Goal: Task Accomplishment & Management: Use online tool/utility

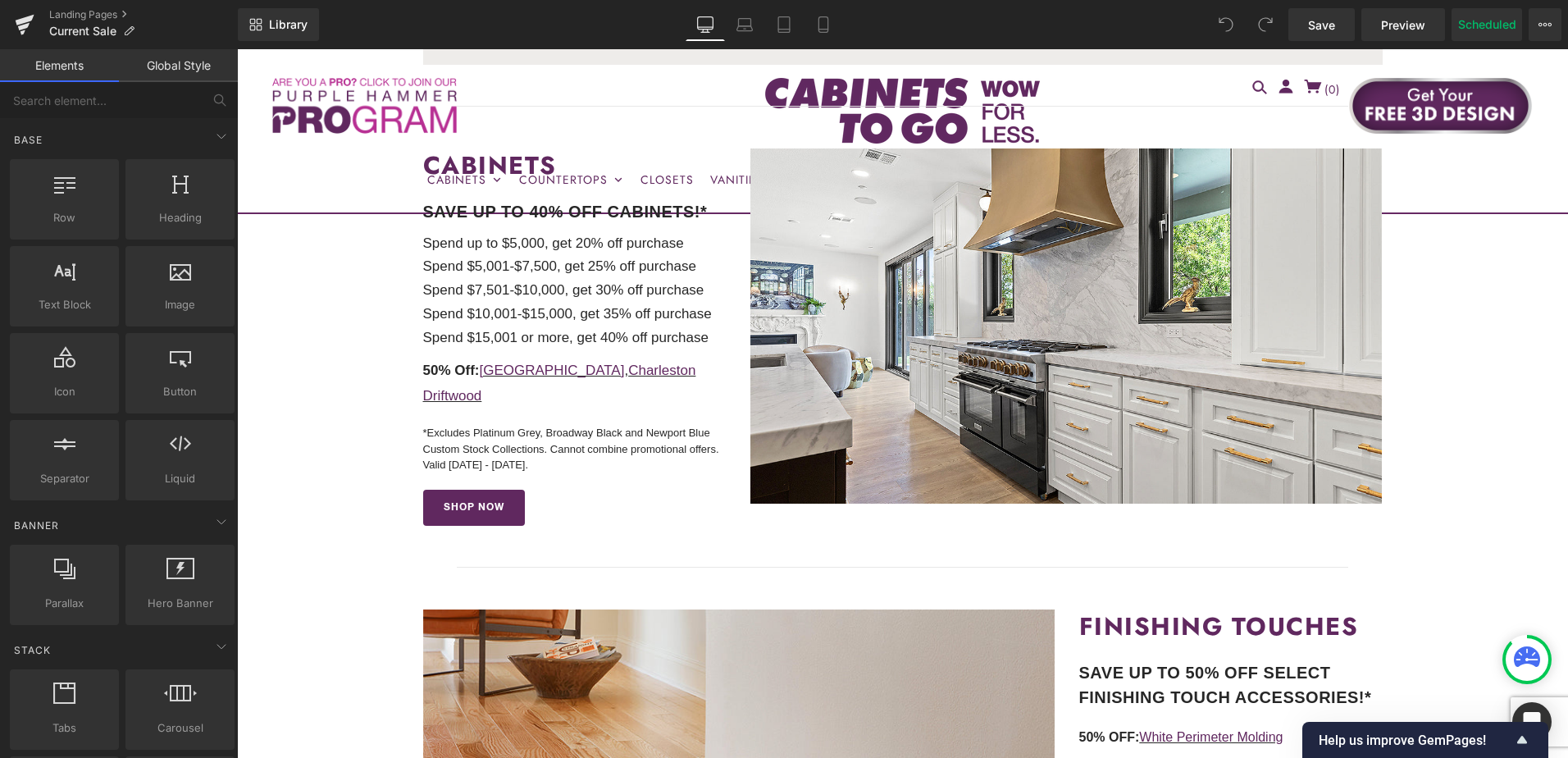
scroll to position [492, 0]
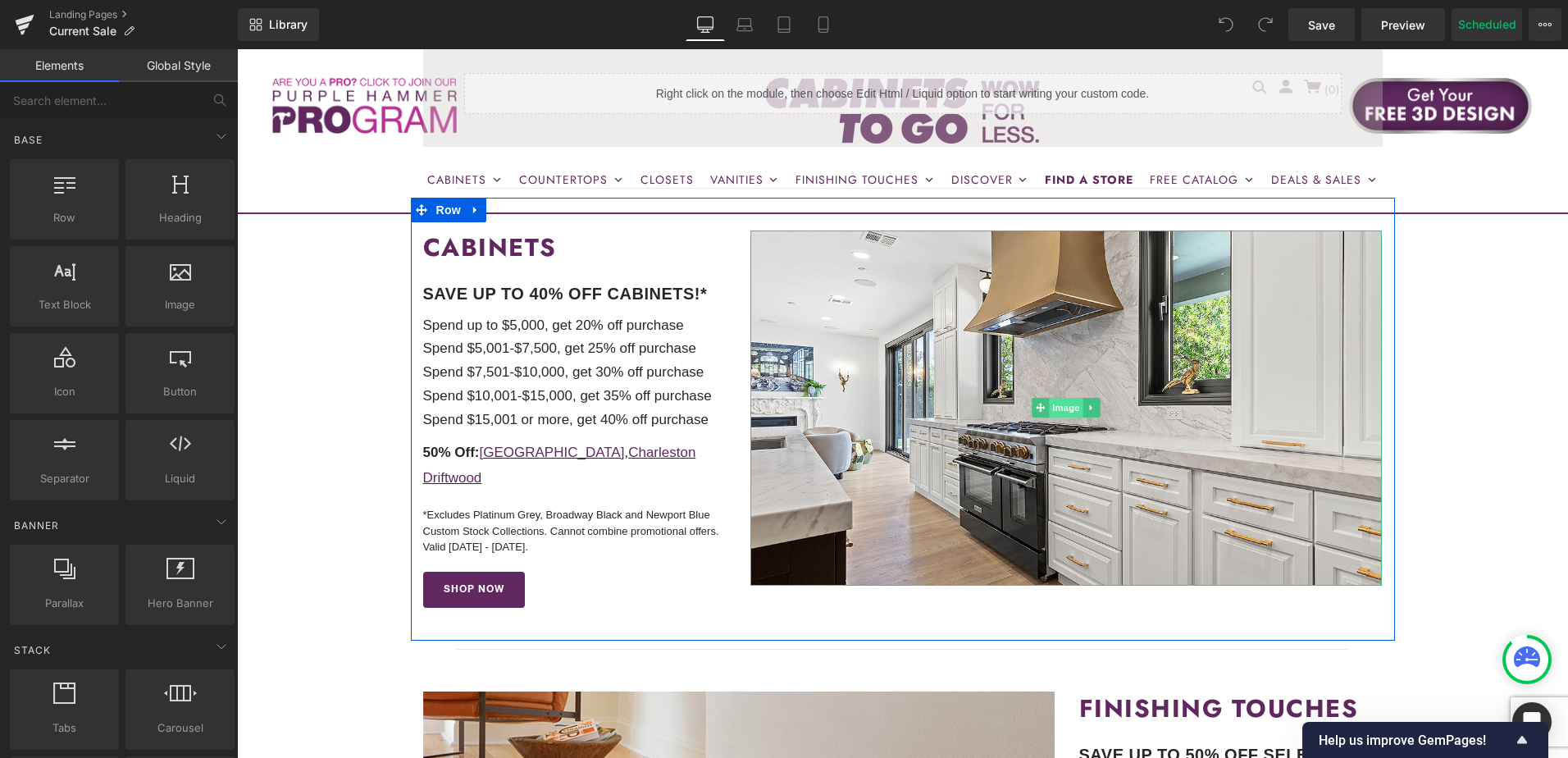
click at [1063, 407] on span "Image" at bounding box center [1066, 408] width 34 height 20
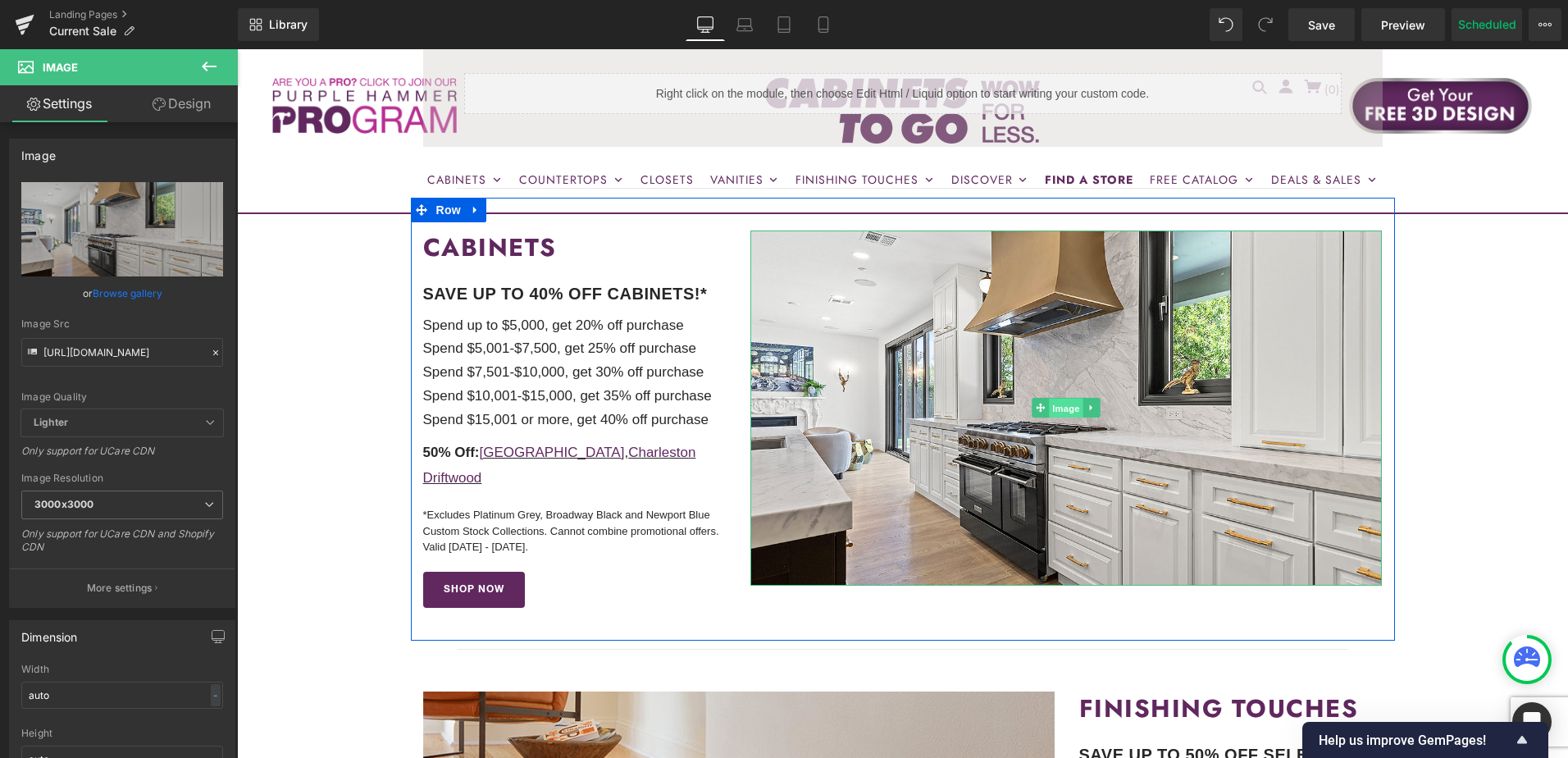
click at [1062, 406] on span "Image" at bounding box center [1066, 408] width 34 height 20
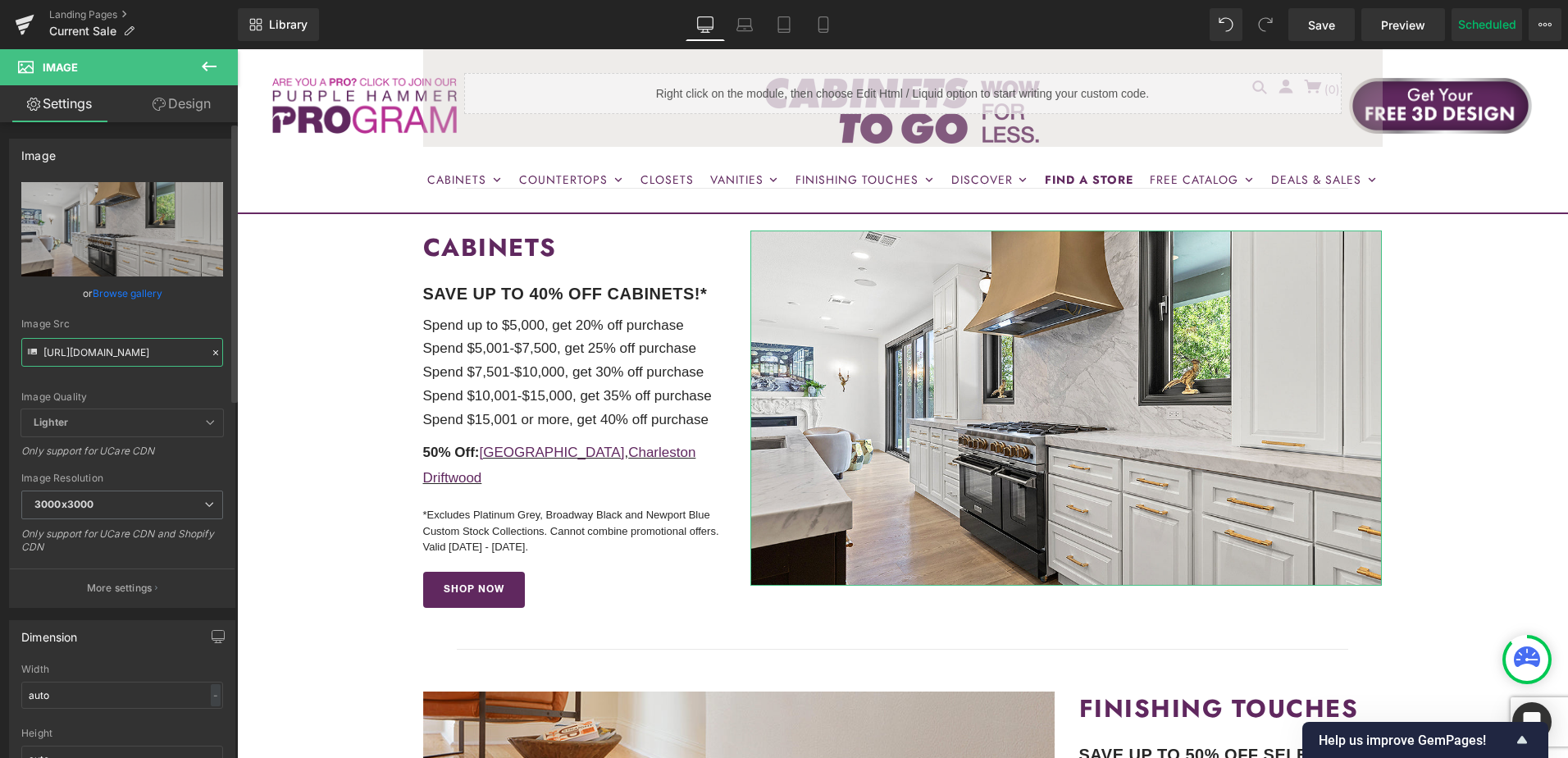
click at [92, 348] on input "[URL][DOMAIN_NAME]" at bounding box center [122, 352] width 202 height 29
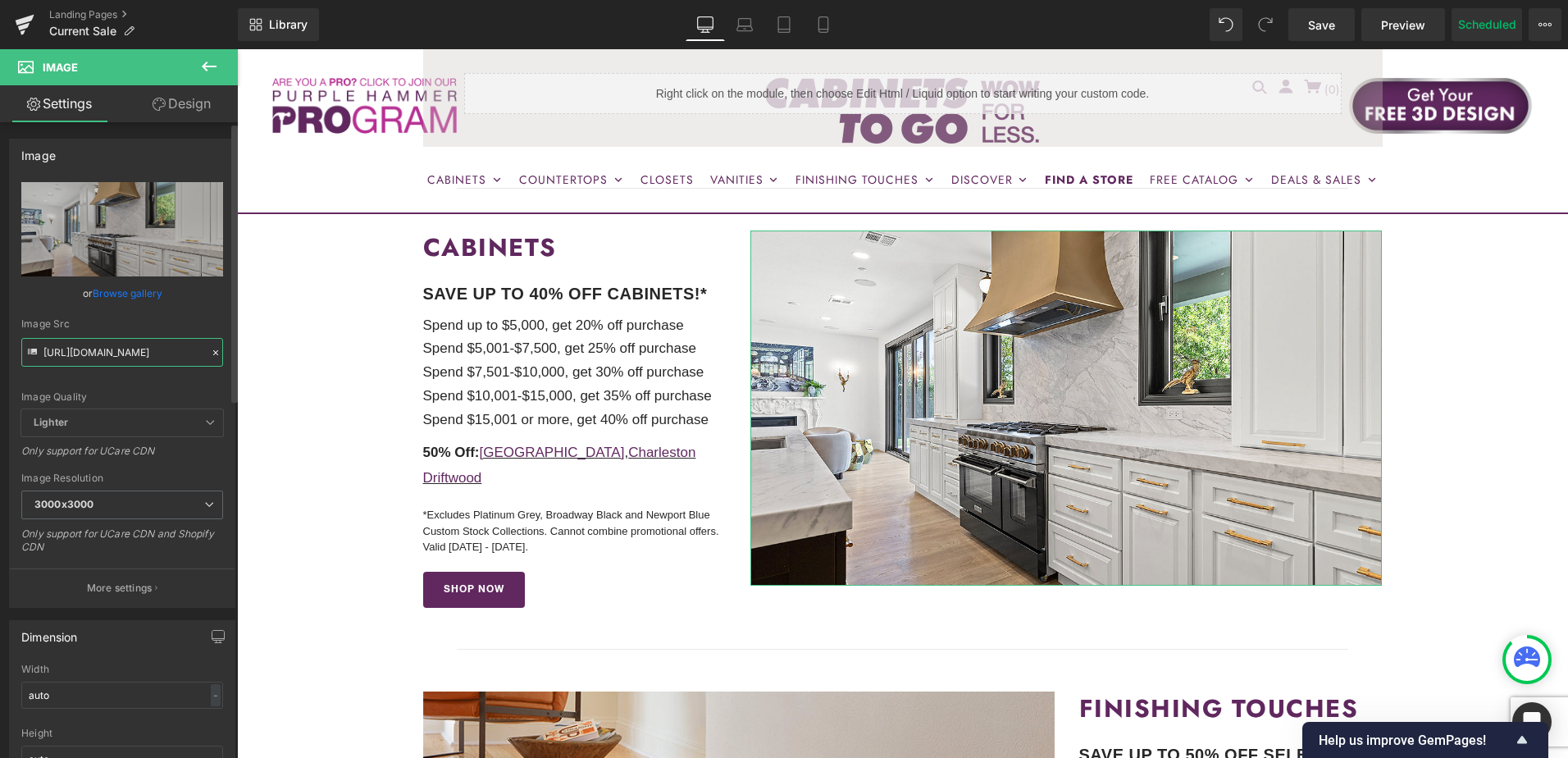
paste input "[DATE]-promo.jpg?v=1759851038"
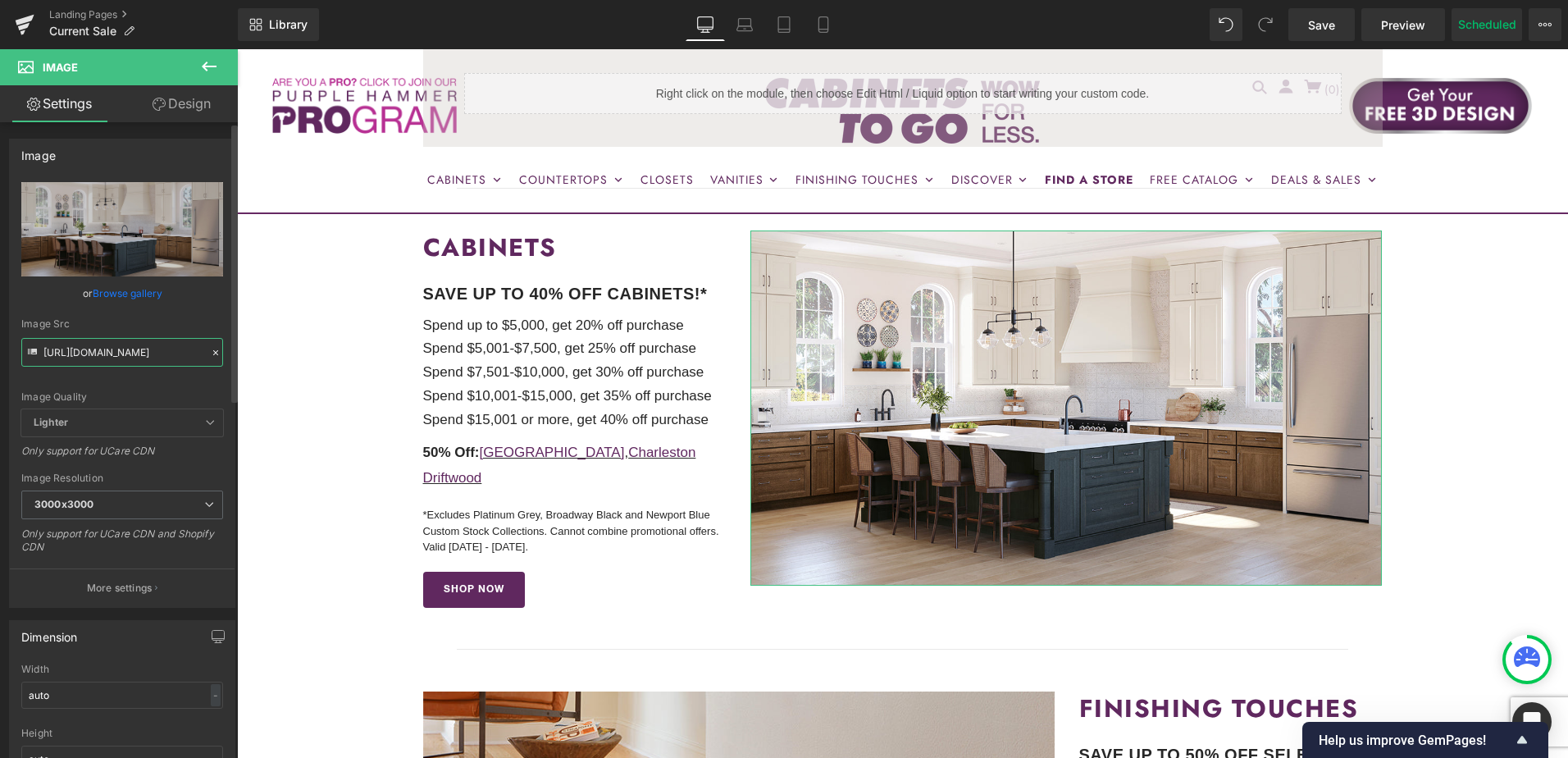
type input "[URL][DOMAIN_NAME]"
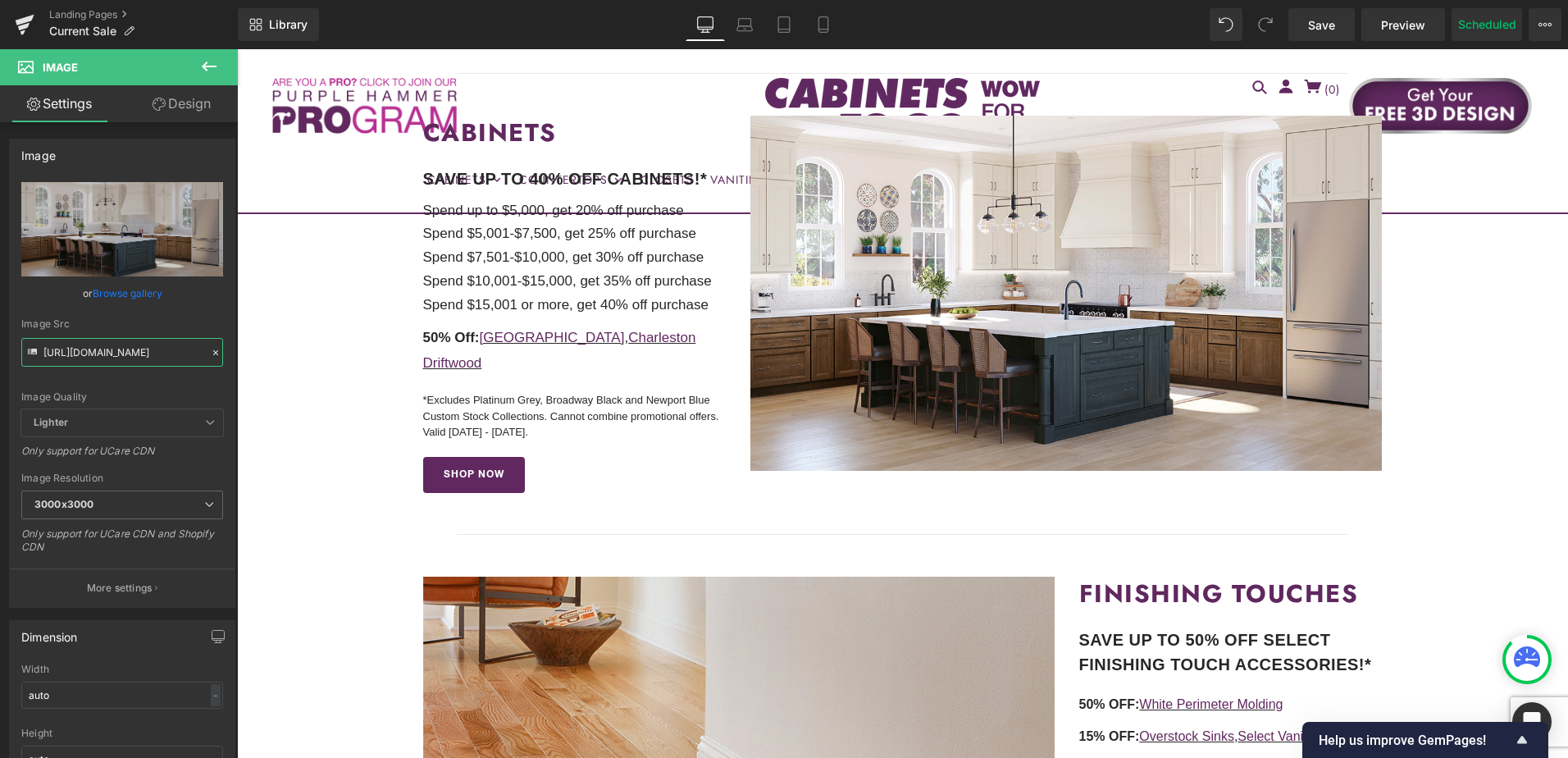
scroll to position [410, 0]
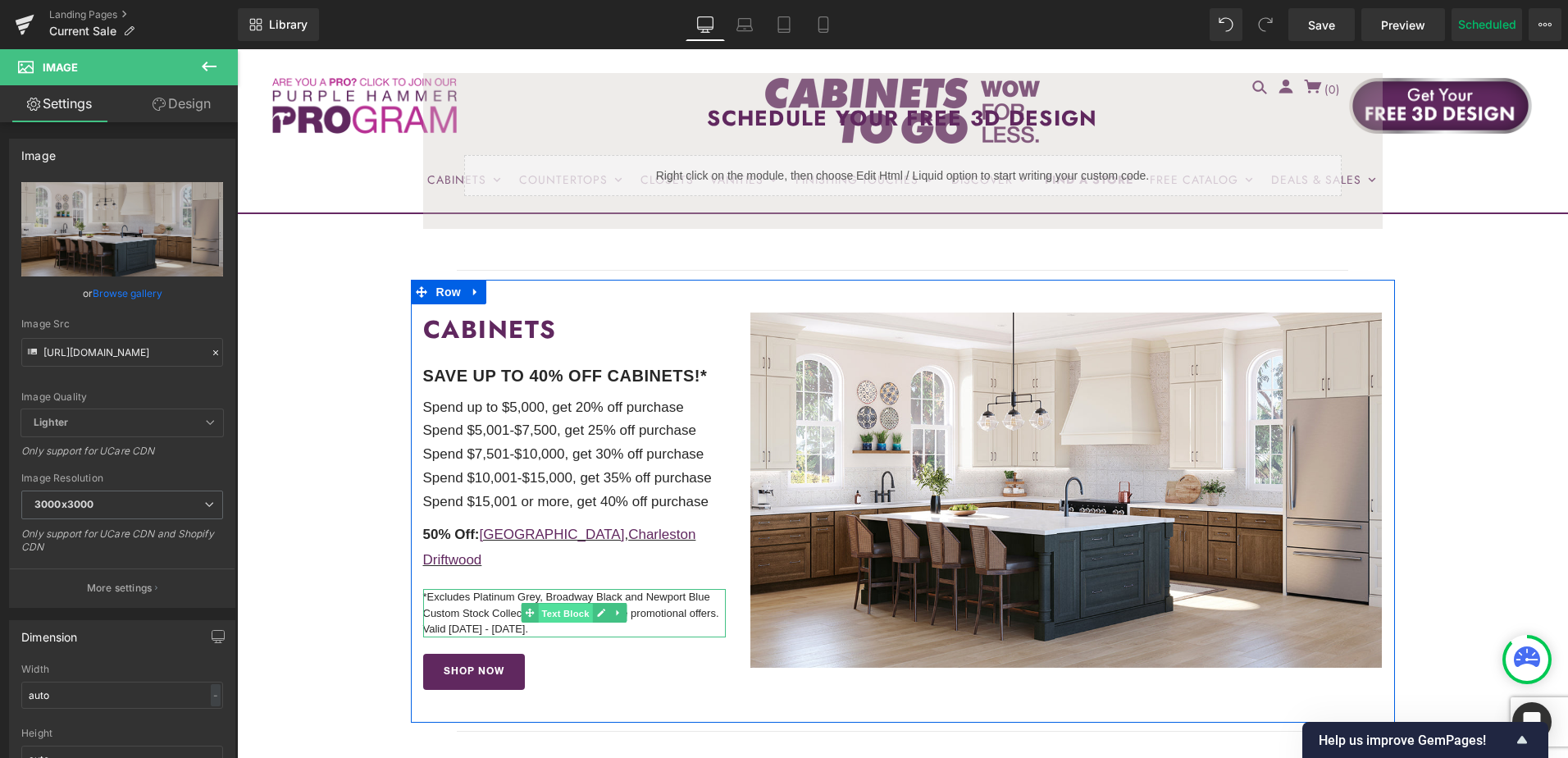
click at [549, 603] on span "Text Block" at bounding box center [566, 613] width 54 height 20
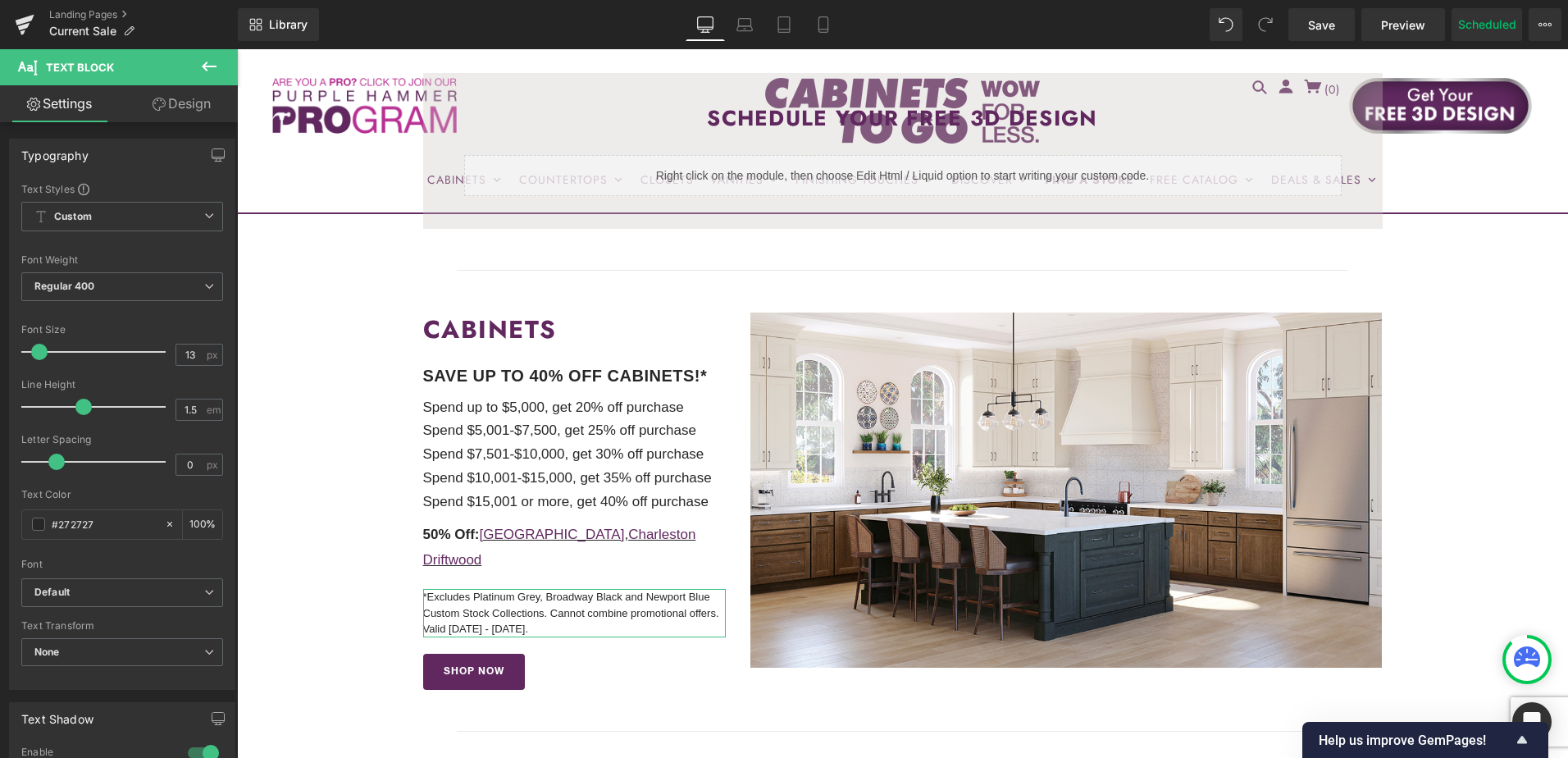
click at [202, 112] on link "Design" at bounding box center [181, 103] width 119 height 37
click at [0, 0] on div "Spacing" at bounding box center [0, 0] width 0 height 0
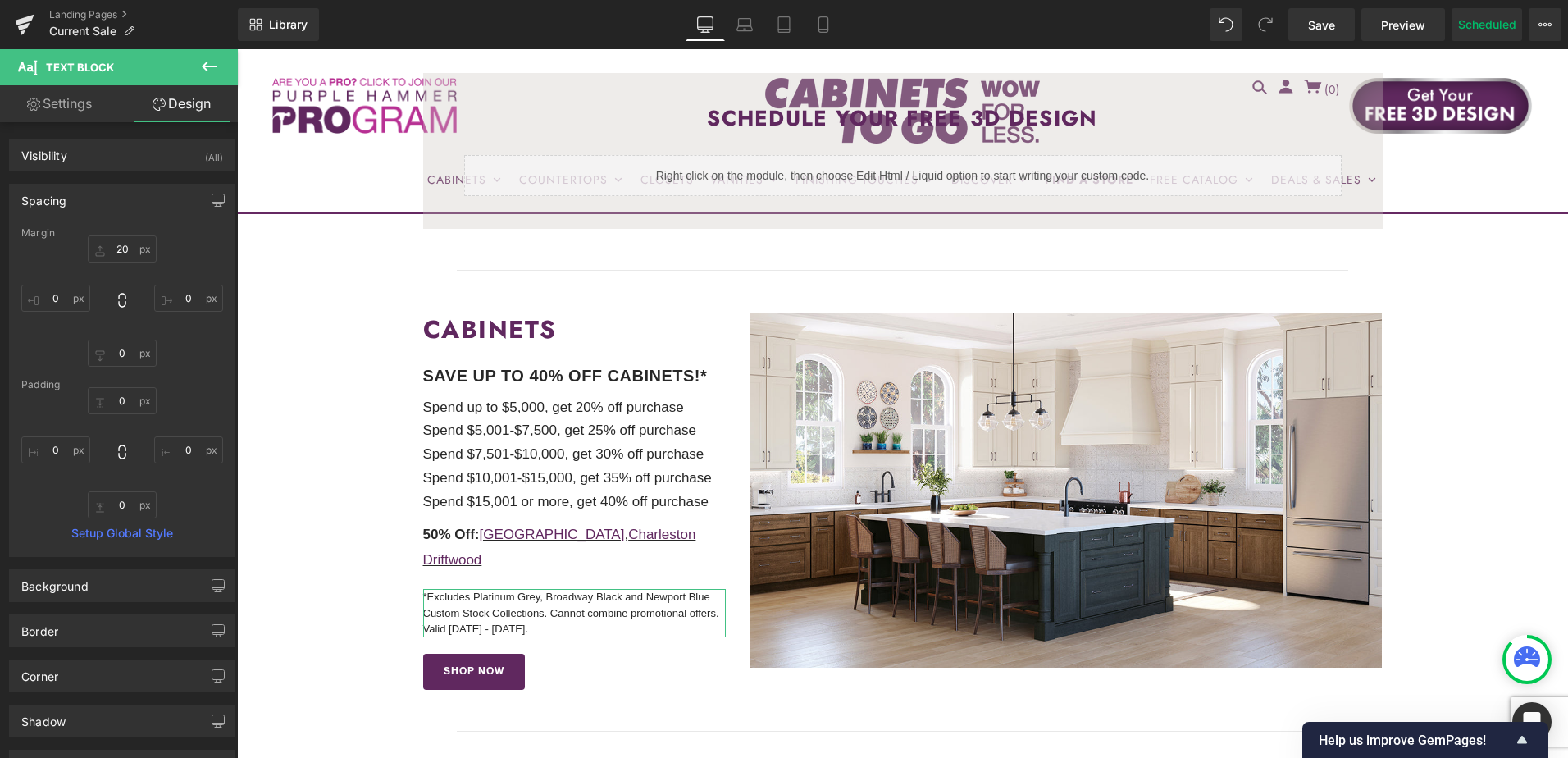
type input "20"
type input "0"
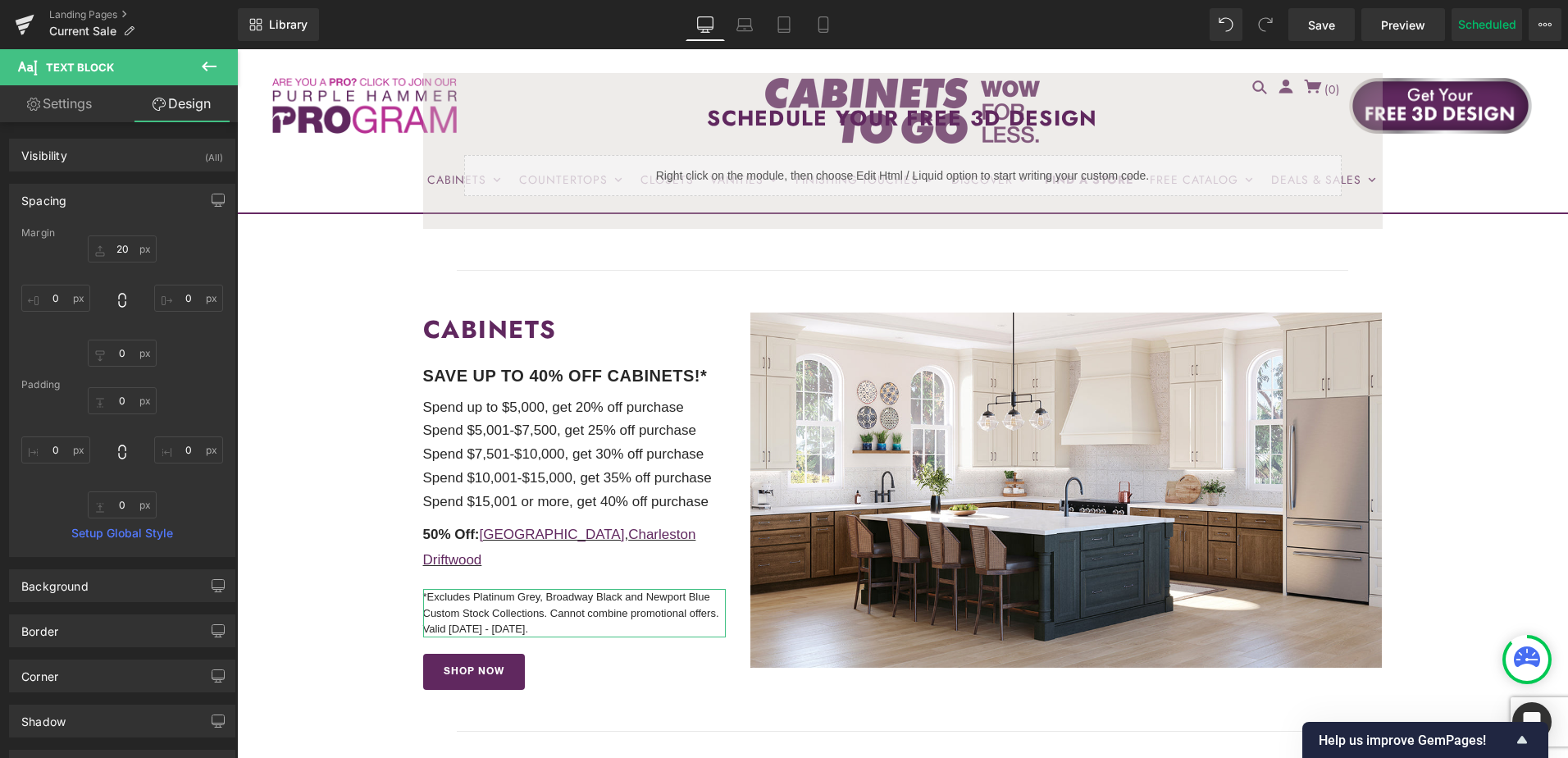
type input "0"
click at [123, 253] on input "20" at bounding box center [122, 248] width 69 height 27
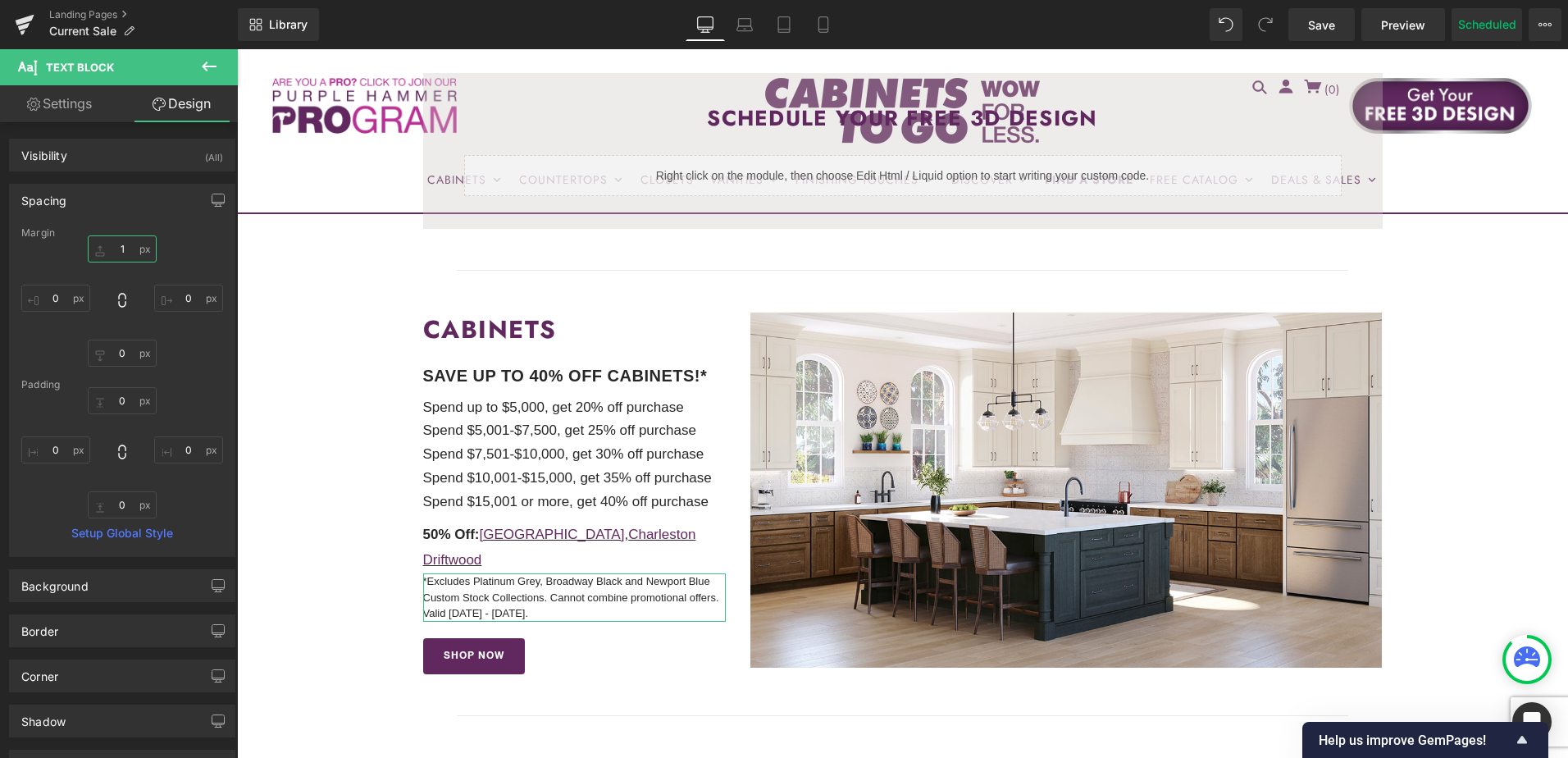
type input "15"
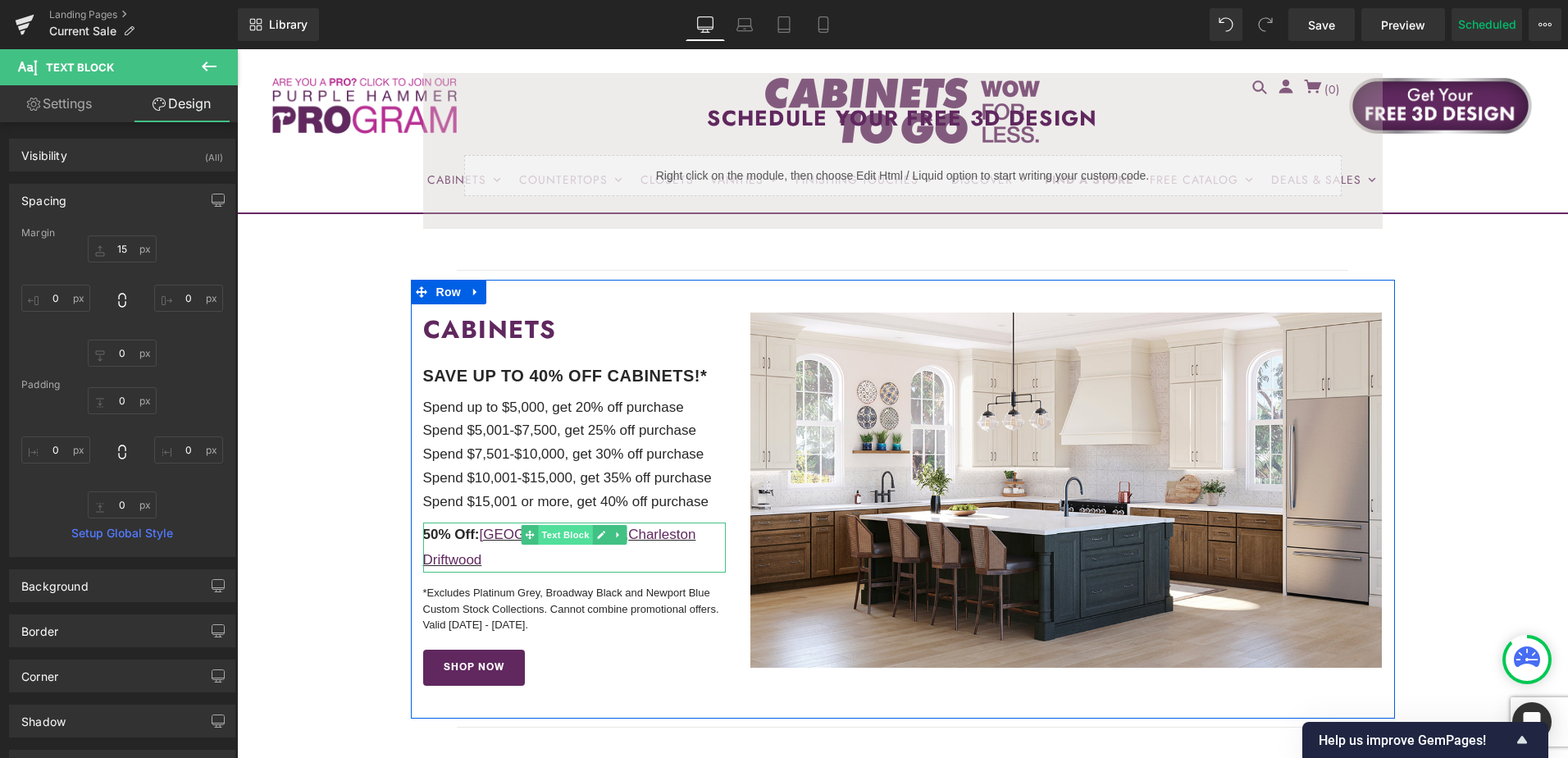
click at [549, 529] on span "Text Block" at bounding box center [566, 535] width 54 height 20
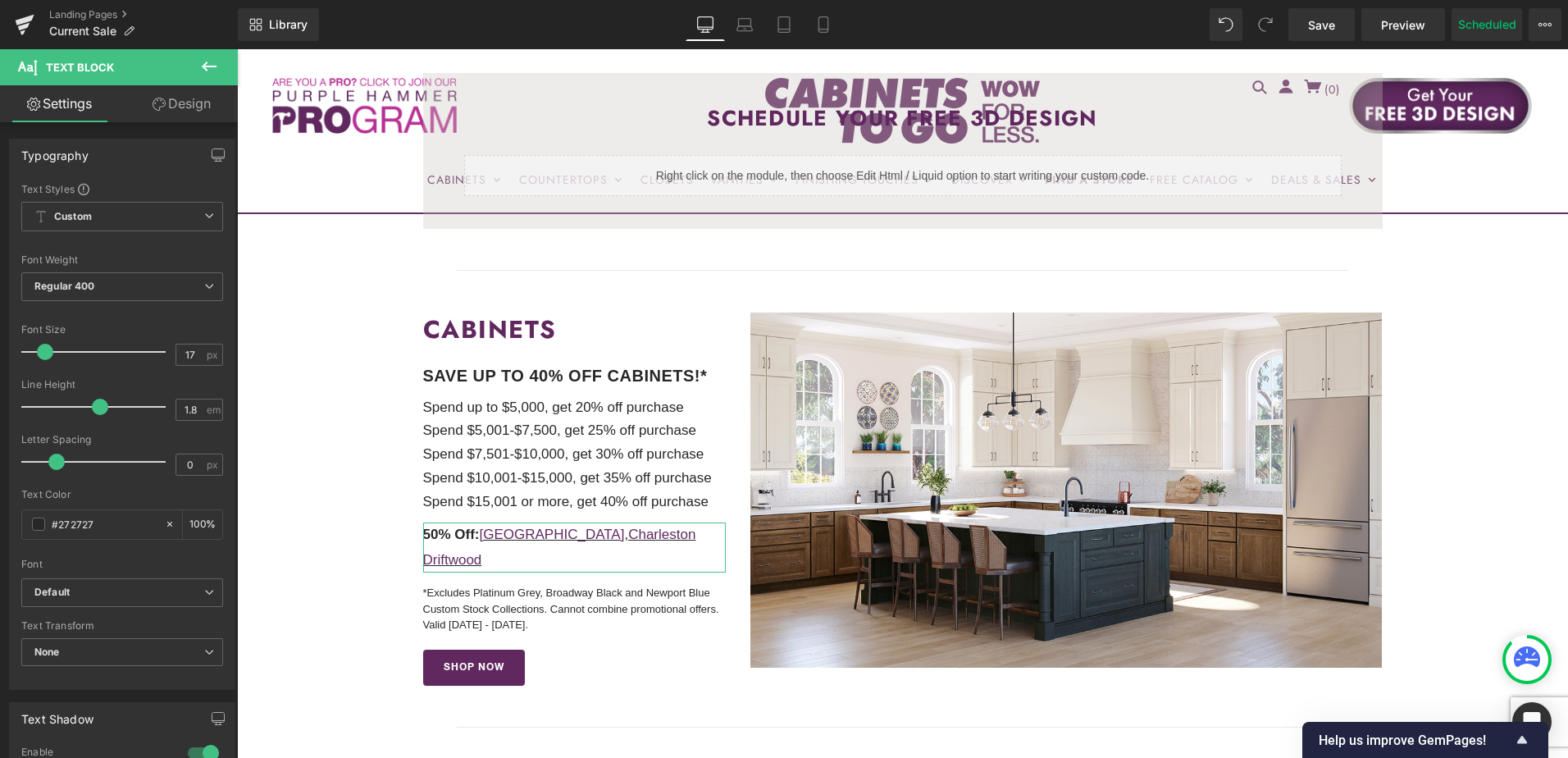
click at [162, 105] on icon at bounding box center [159, 104] width 13 height 13
click at [0, 0] on div "Spacing" at bounding box center [0, 0] width 0 height 0
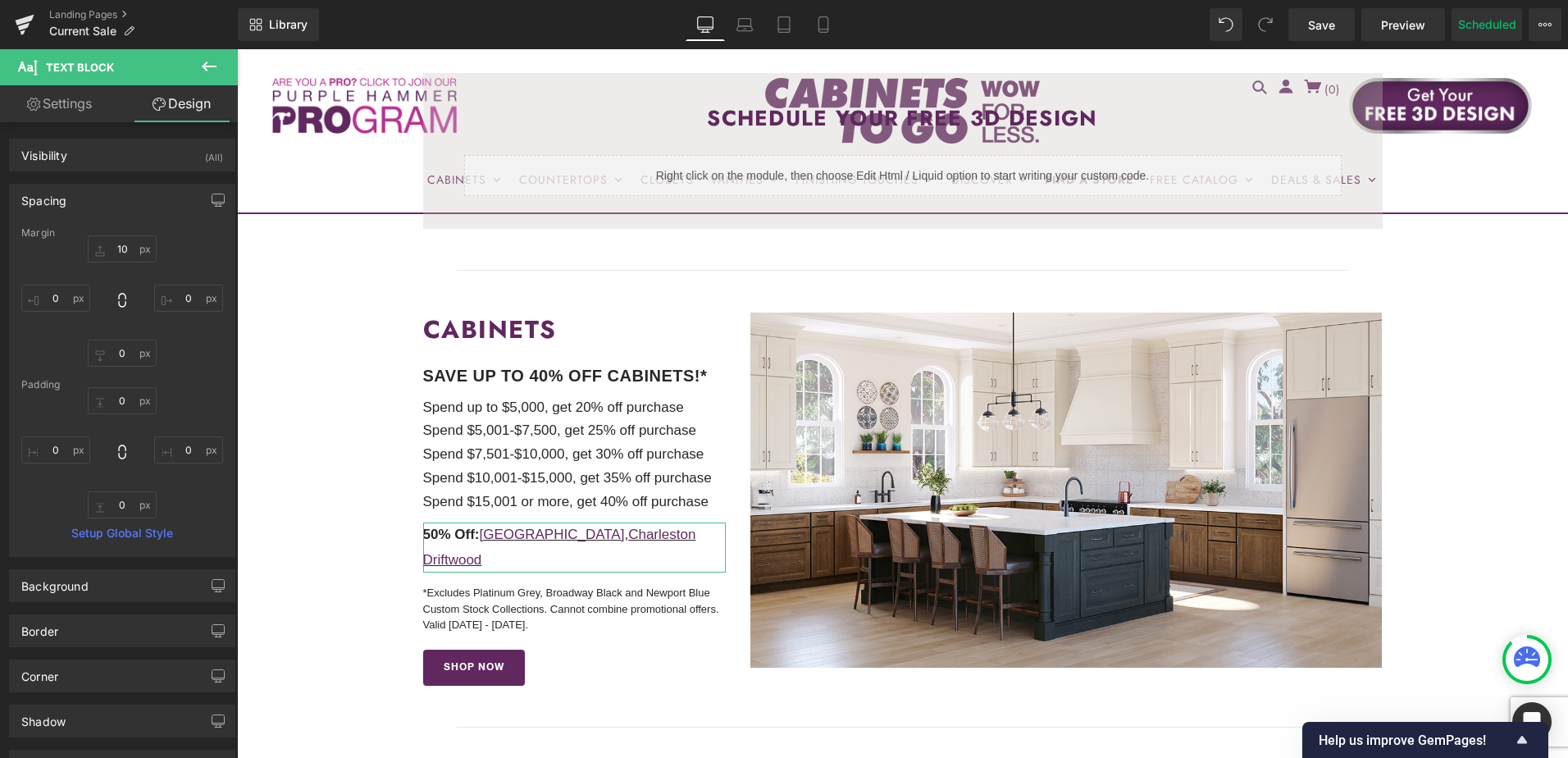
type input "10"
type input "0"
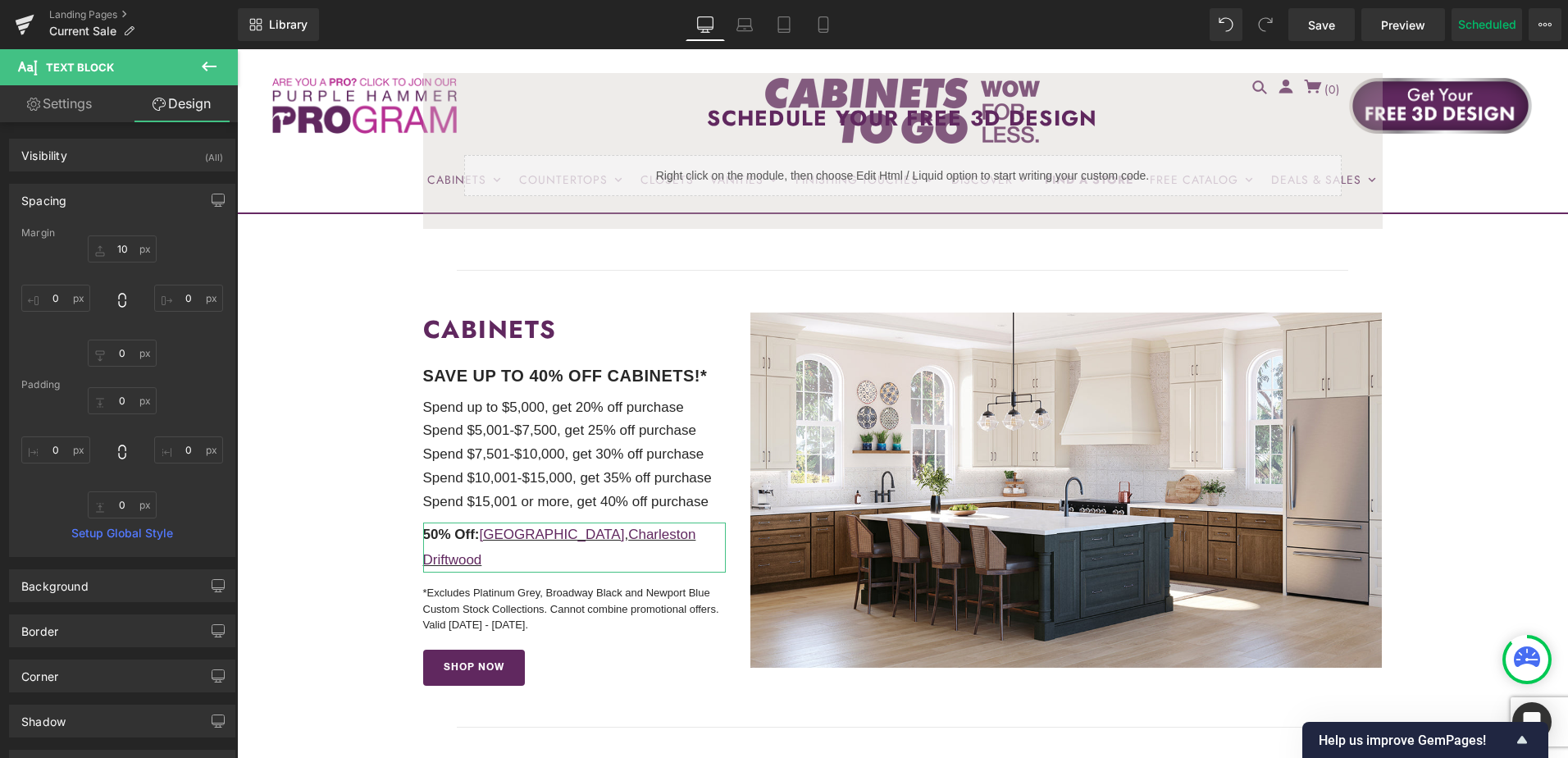
type input "0"
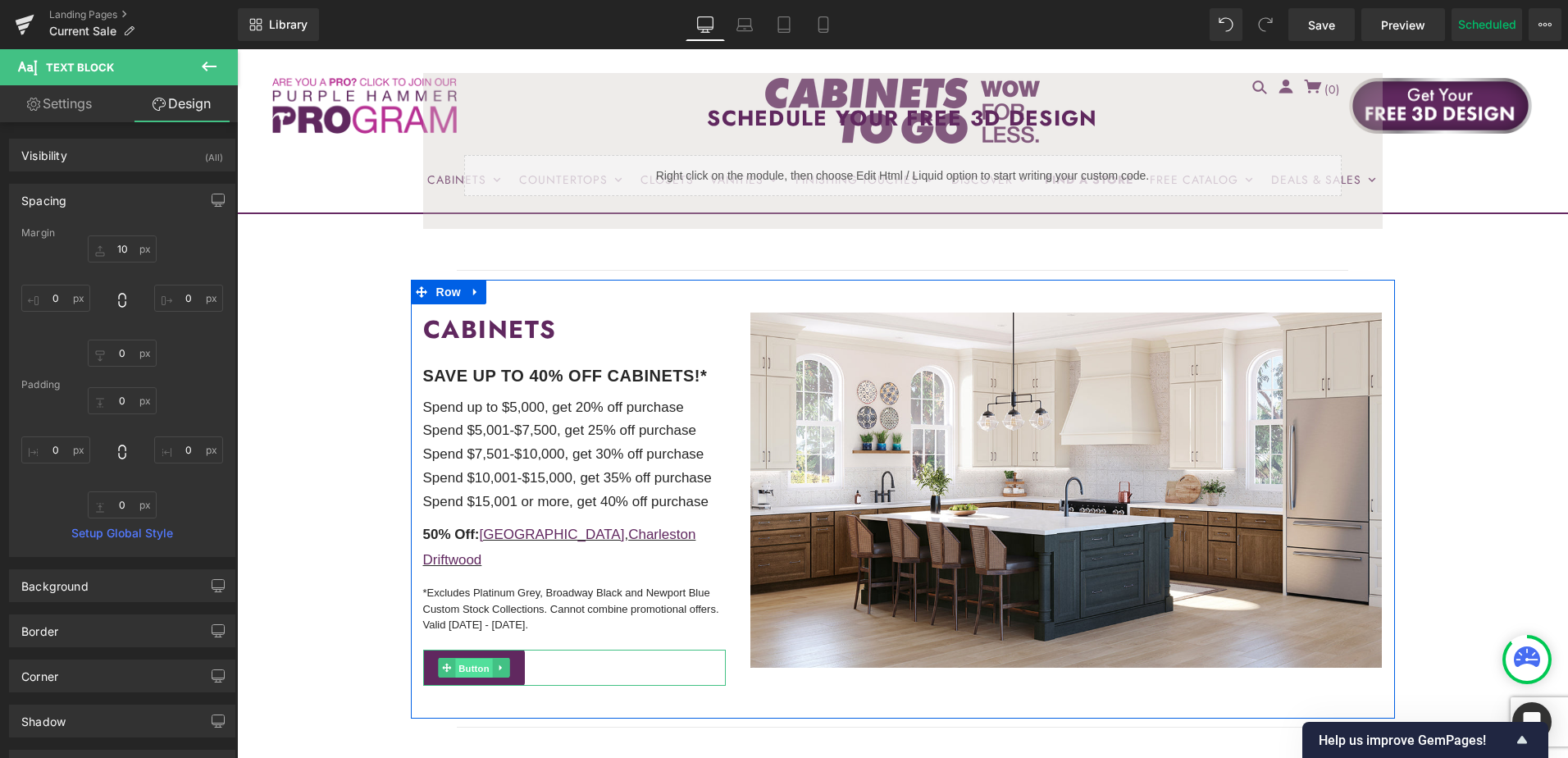
click at [471, 658] on span "Button" at bounding box center [474, 668] width 38 height 20
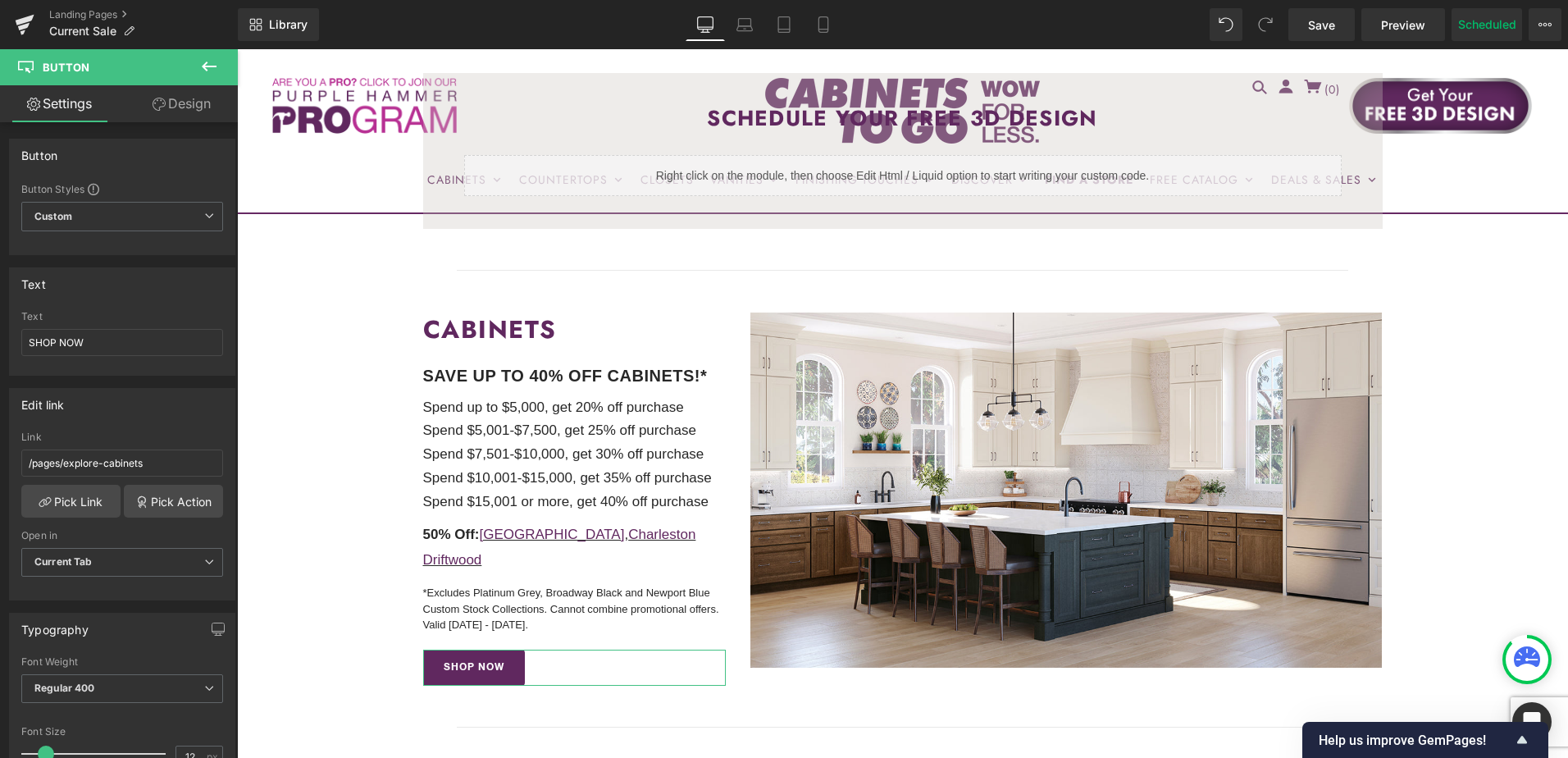
click at [173, 100] on link "Design" at bounding box center [181, 103] width 119 height 37
click at [0, 0] on div "Spacing" at bounding box center [0, 0] width 0 height 0
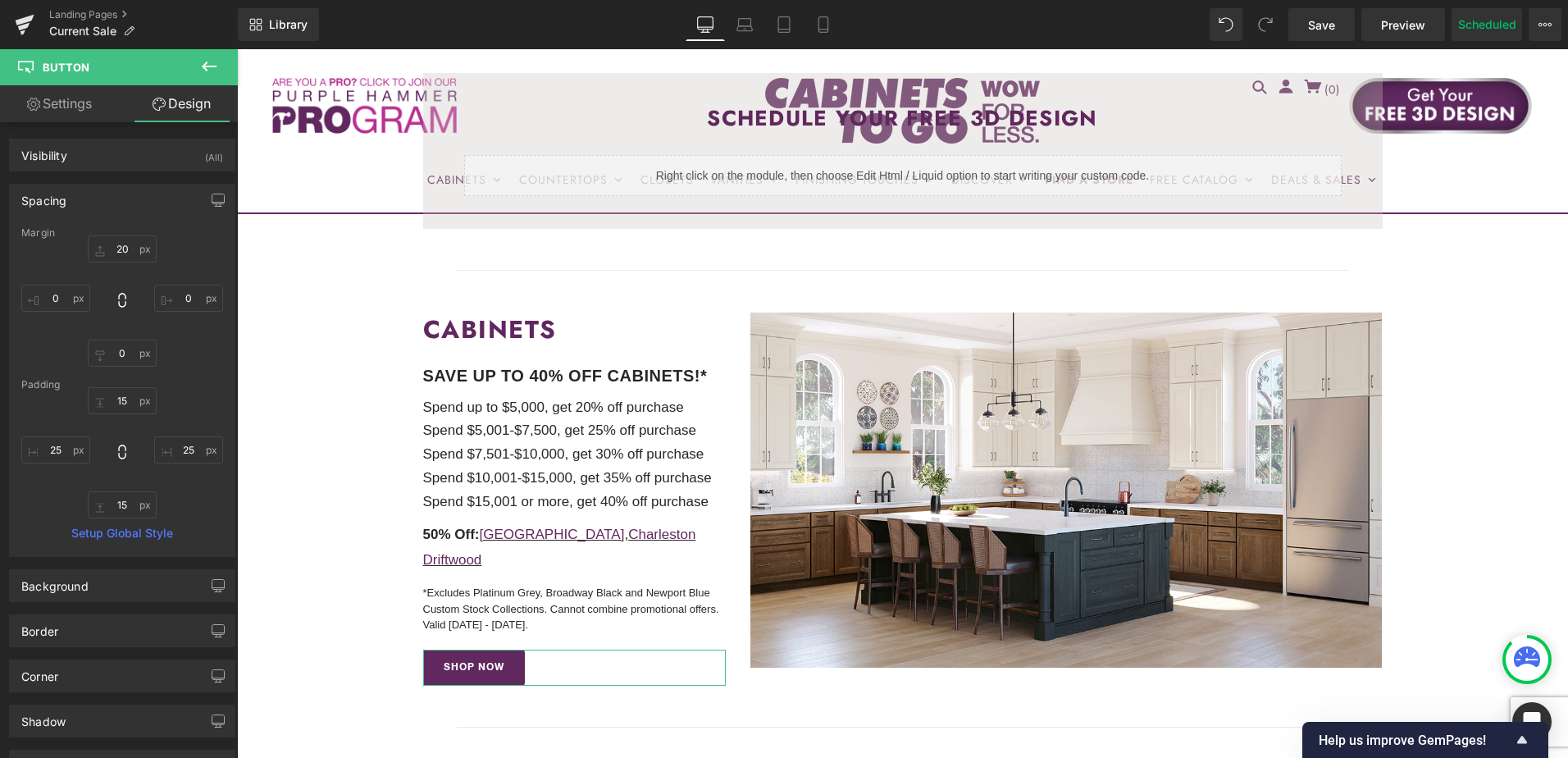
type input "20"
type input "0"
type input "15"
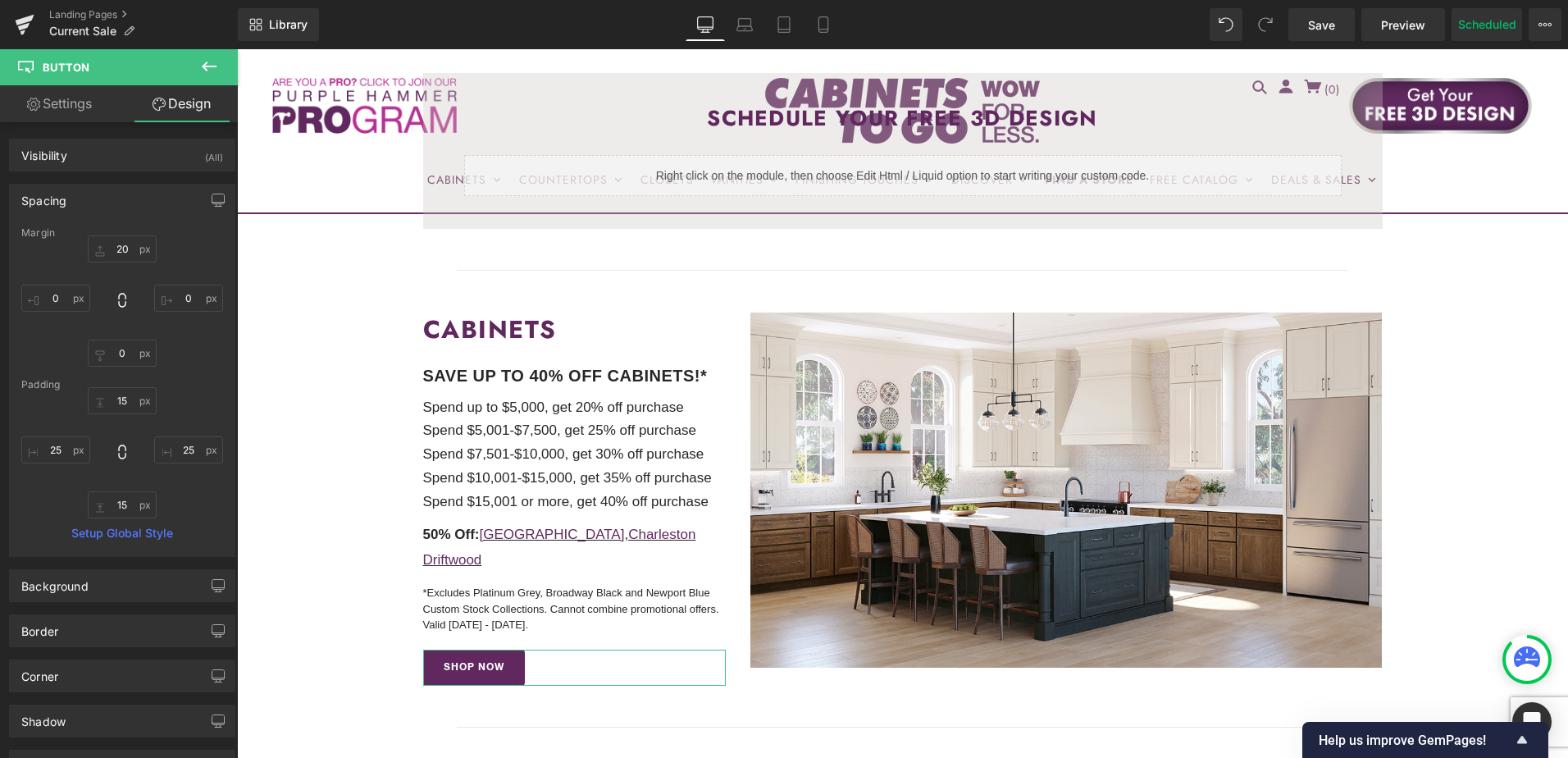
type input "25"
type input "15"
type input "25"
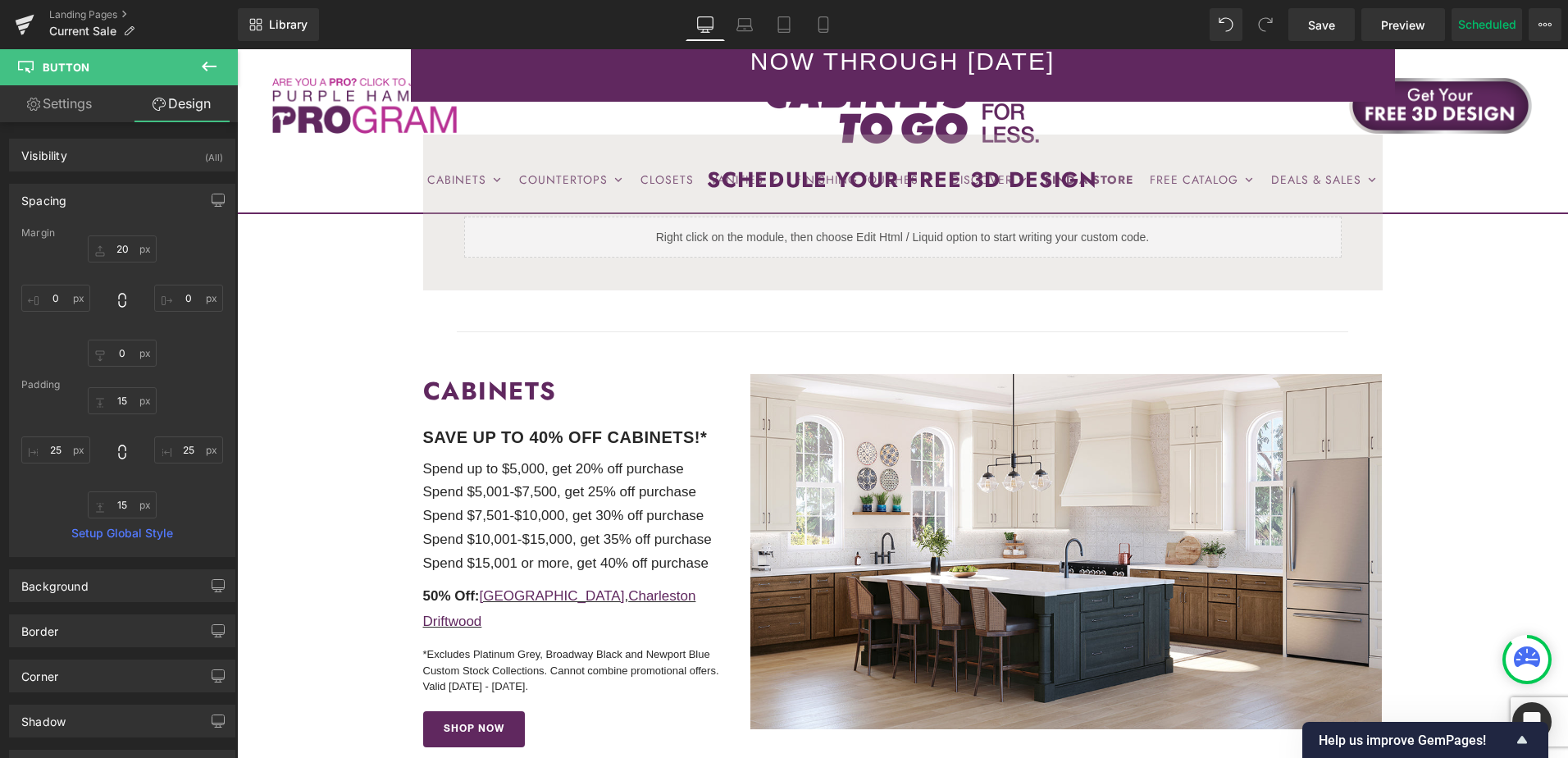
scroll to position [328, 0]
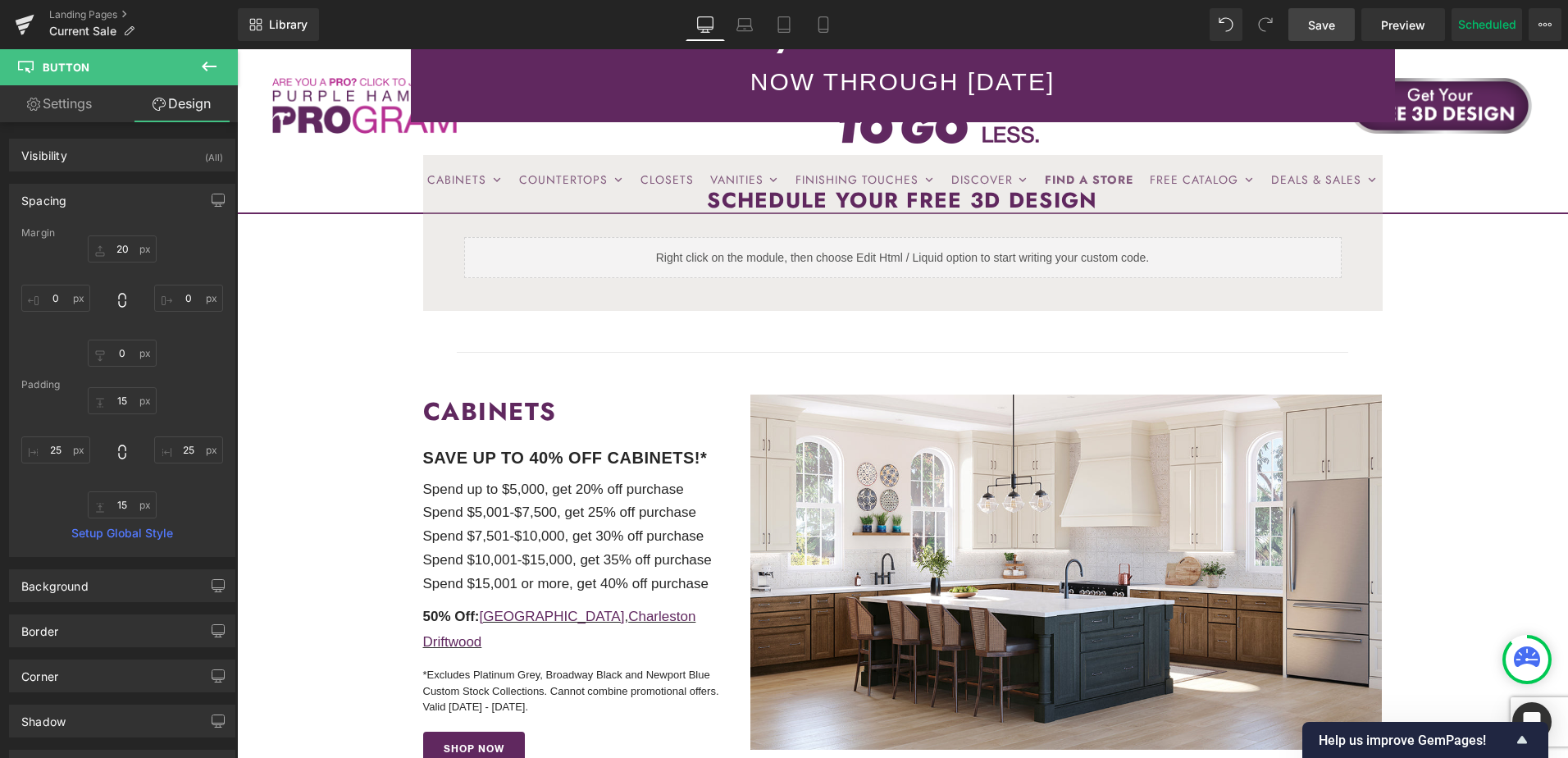
drag, startPoint x: 1310, startPoint y: 26, endPoint x: 1295, endPoint y: 580, distance: 553.6
click at [1310, 26] on span "Save" at bounding box center [1321, 24] width 27 height 17
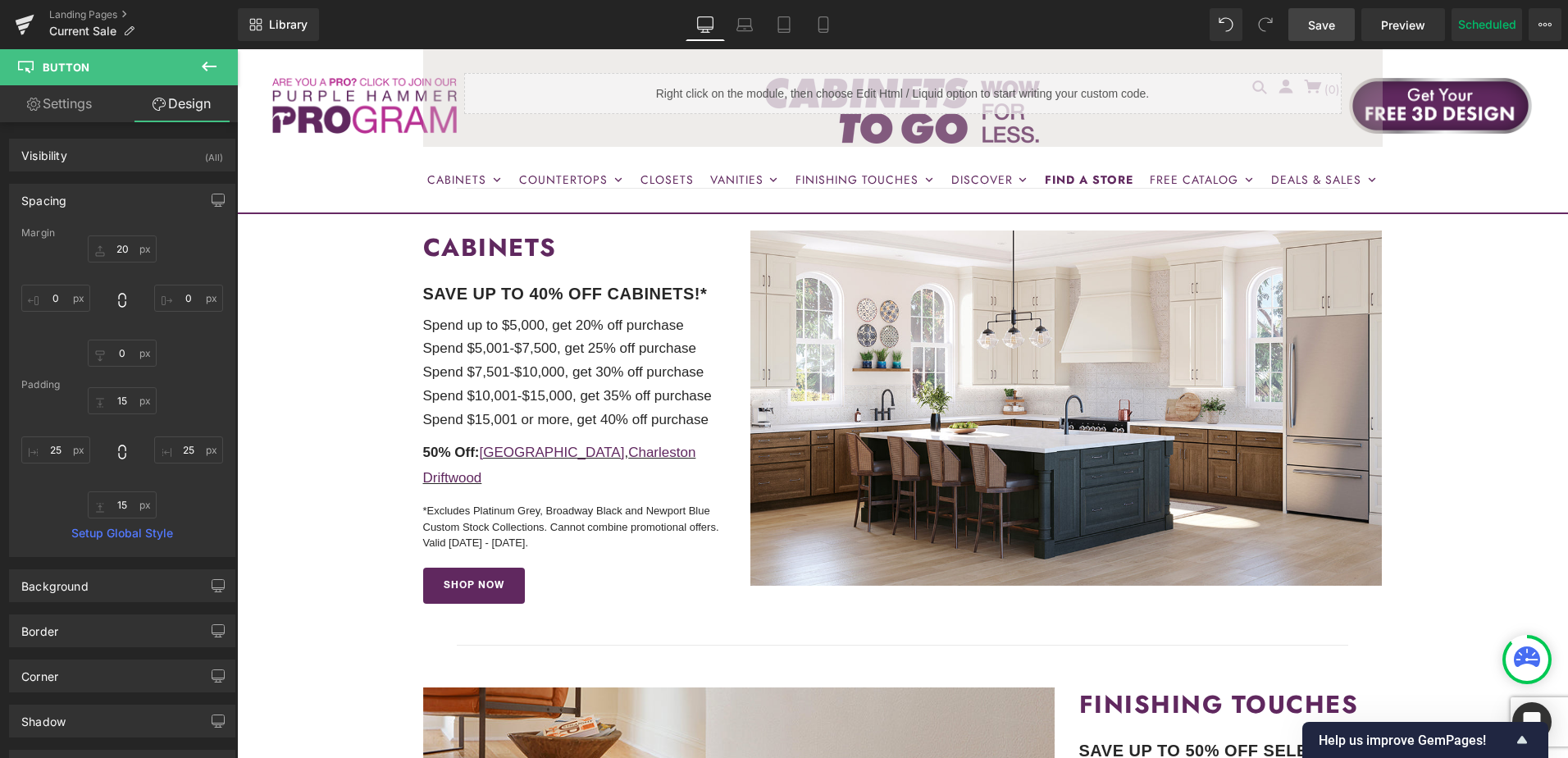
scroll to position [410, 0]
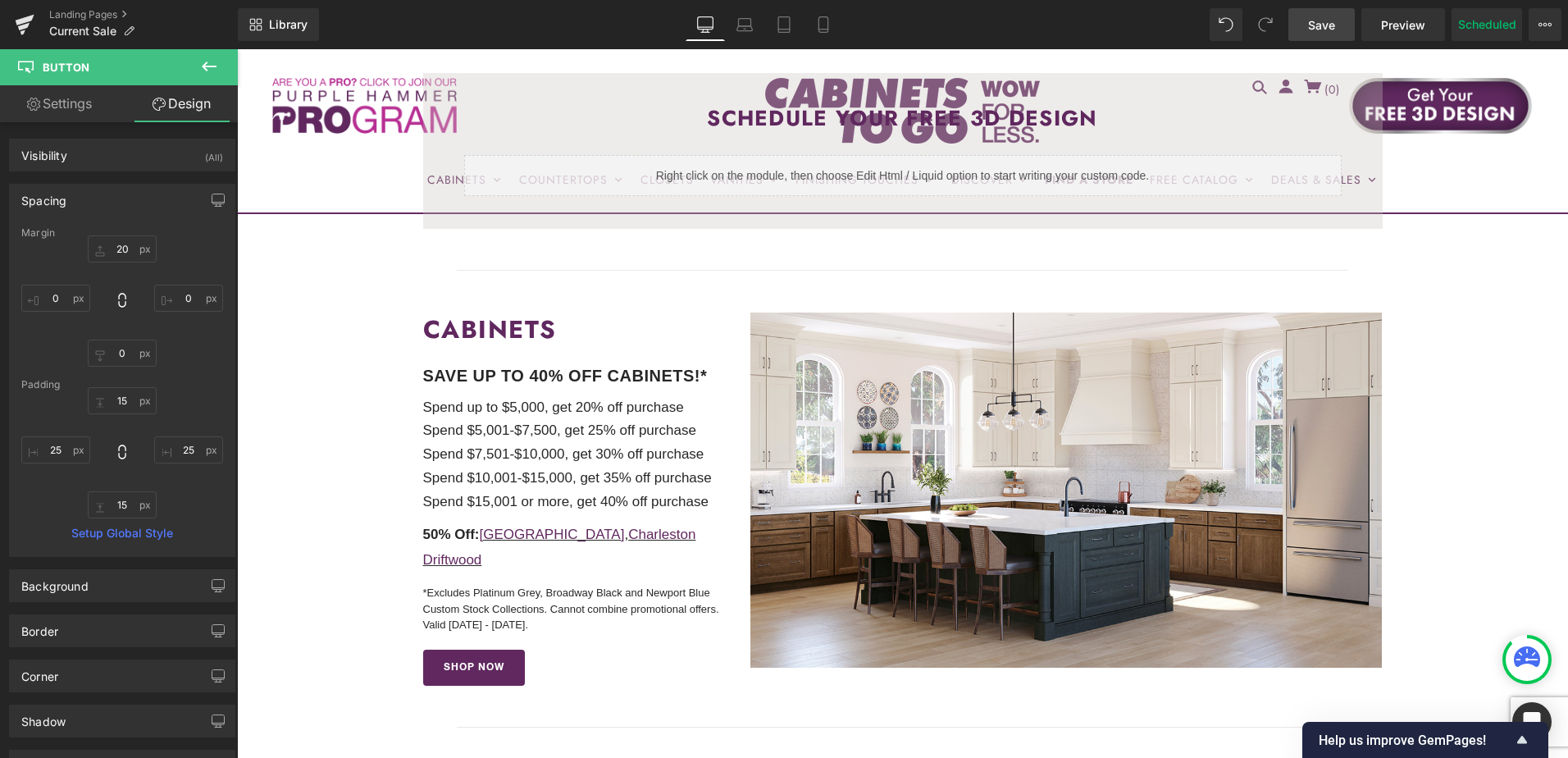
drag, startPoint x: 1324, startPoint y: 27, endPoint x: 1218, endPoint y: 332, distance: 323.1
click at [1324, 26] on span "Save" at bounding box center [1321, 24] width 27 height 17
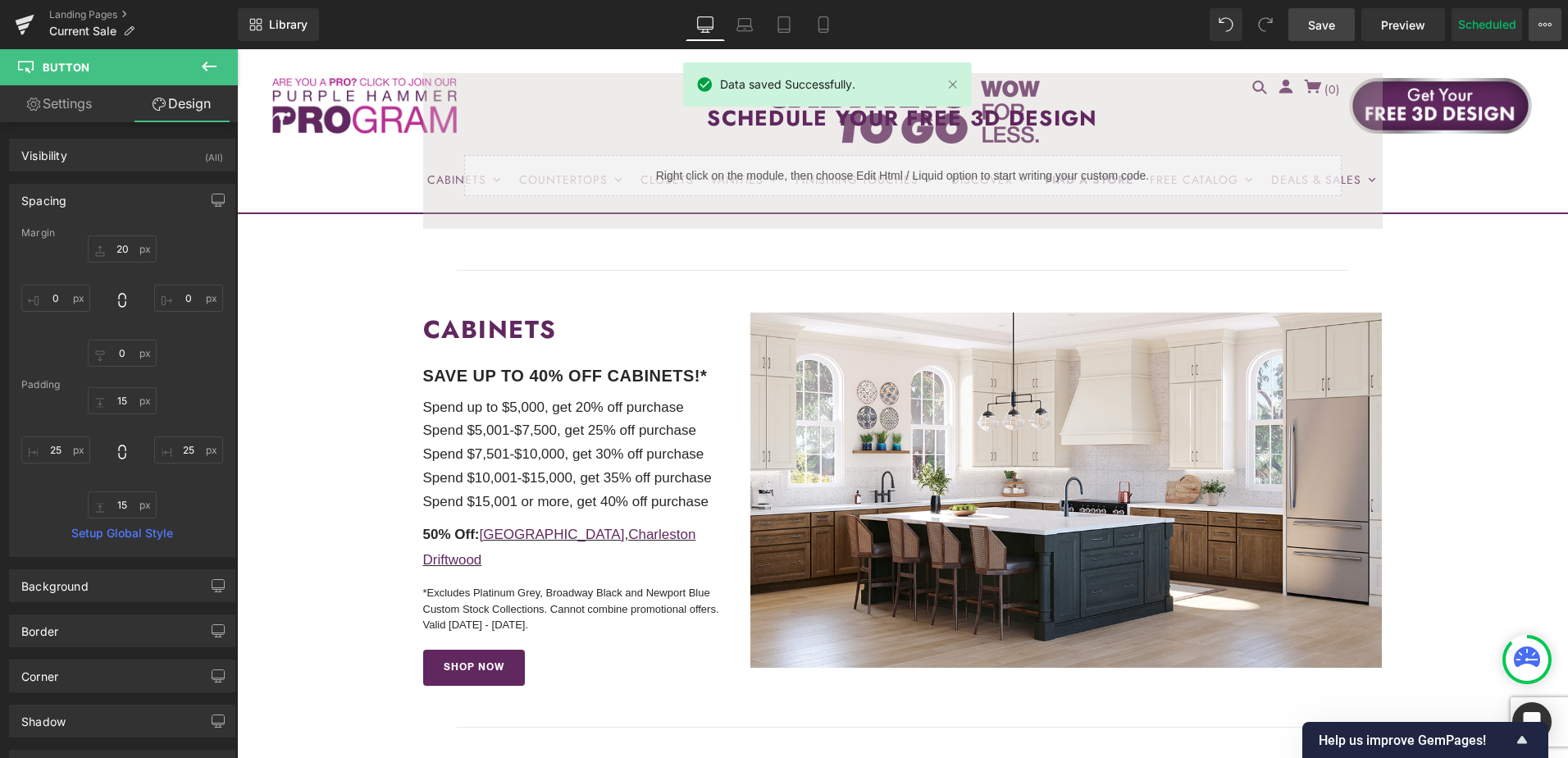
click at [1539, 30] on icon at bounding box center [1544, 24] width 13 height 13
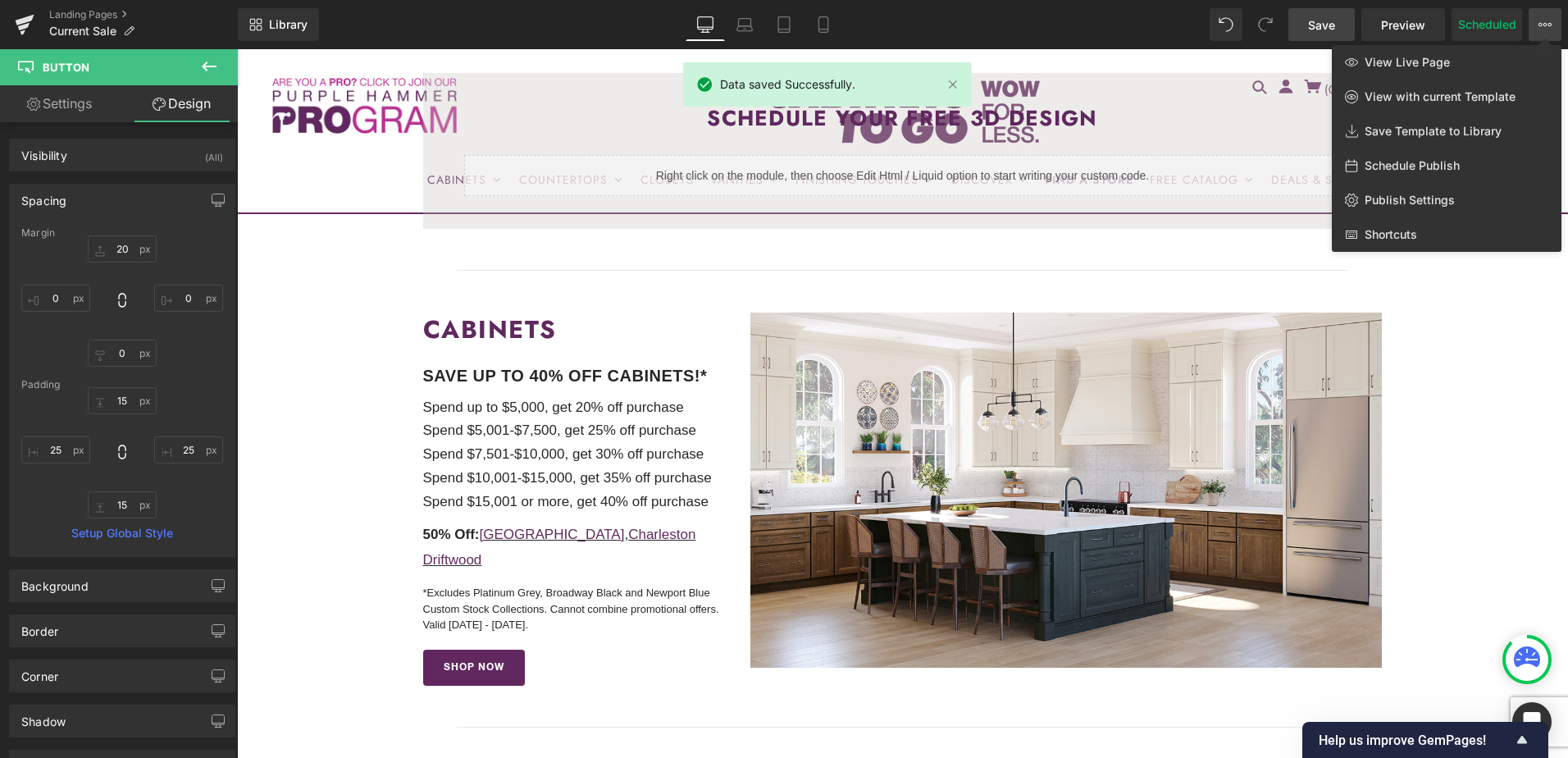
click at [1419, 167] on span "Schedule Publish" at bounding box center [1411, 165] width 95 height 15
select select
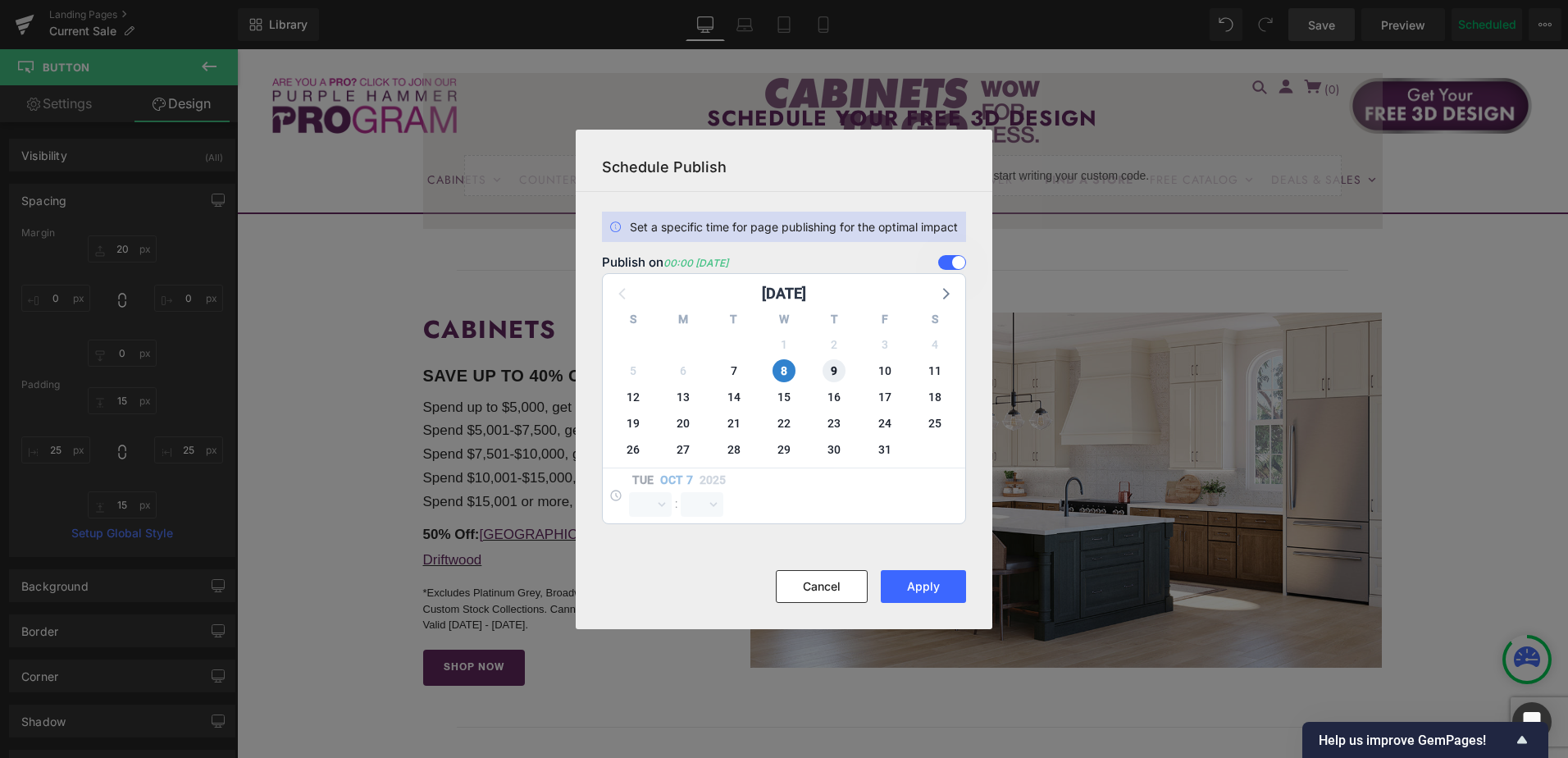
click at [836, 372] on span "9" at bounding box center [833, 370] width 23 height 23
select select "0"
click at [781, 370] on span "8" at bounding box center [783, 370] width 23 height 23
click at [920, 592] on button "Apply" at bounding box center [923, 586] width 85 height 33
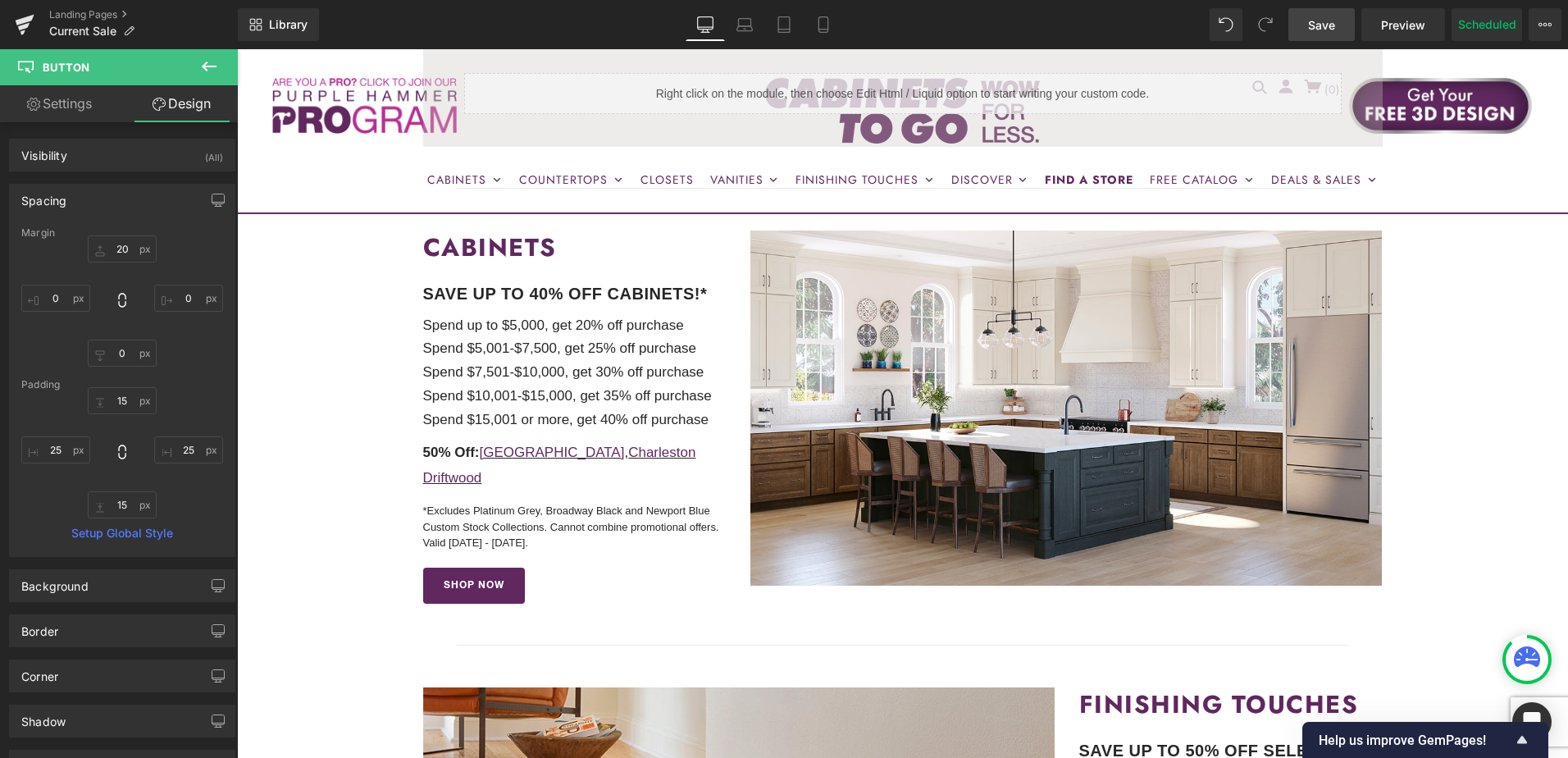
scroll to position [574, 0]
